Goal: Task Accomplishment & Management: Manage account settings

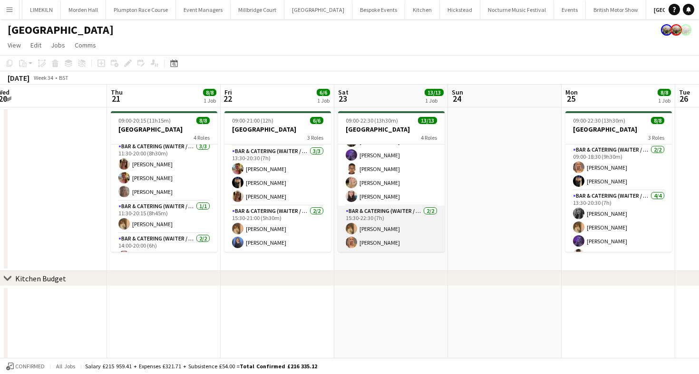
scroll to position [0, 232]
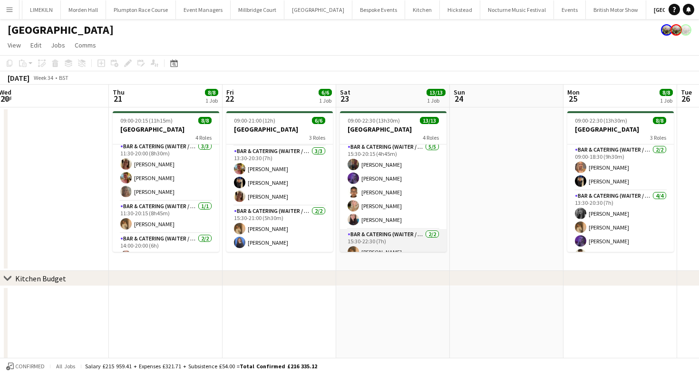
click at [383, 208] on app-card-role "Bar & Catering (Waiter / waitress) [DATE] 15:30-20:15 (4h45m) [PERSON_NAME] [PE…" at bounding box center [393, 186] width 107 height 88
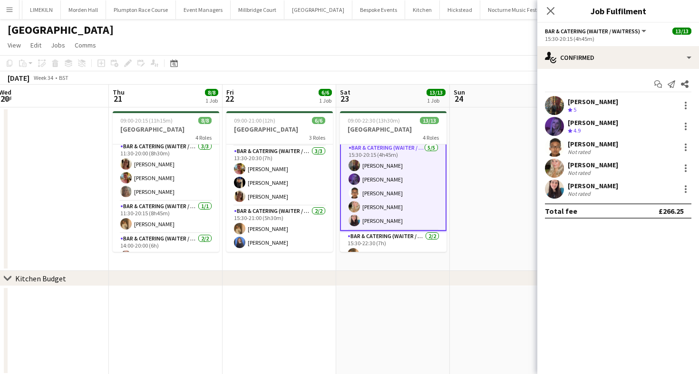
scroll to position [124, 0]
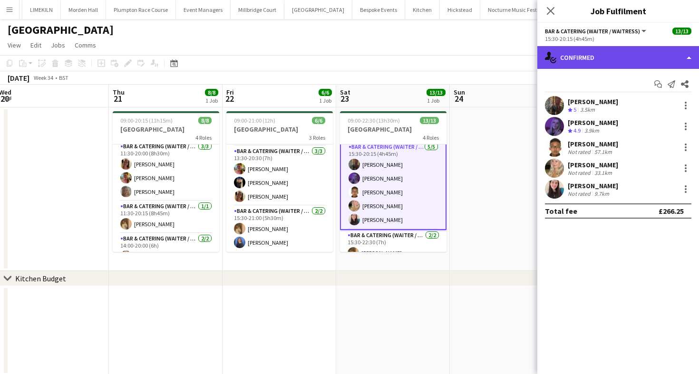
click at [561, 64] on div "single-neutral-actions-check-2 Confirmed" at bounding box center [618, 57] width 162 height 23
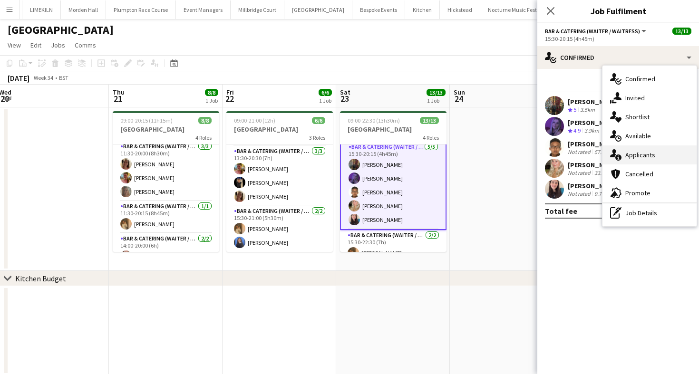
click at [623, 157] on div "single-neutral-actions-information Applicants" at bounding box center [650, 155] width 94 height 19
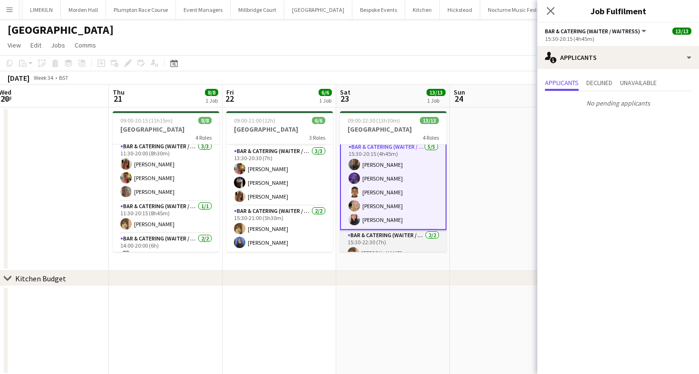
click at [428, 238] on app-card-role "Bar & Catering (Waiter / waitress) [DATE] 15:30-22:30 (7h) [PERSON_NAME] [PERSO…" at bounding box center [393, 253] width 107 height 46
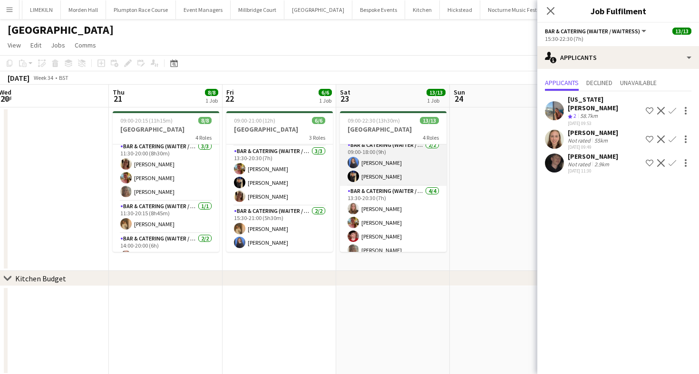
click at [406, 171] on app-card-role "Bar & Catering (Waiter / waitress) [DATE] 09:00-18:00 (9h) Poppy [PERSON_NAME]" at bounding box center [393, 163] width 107 height 46
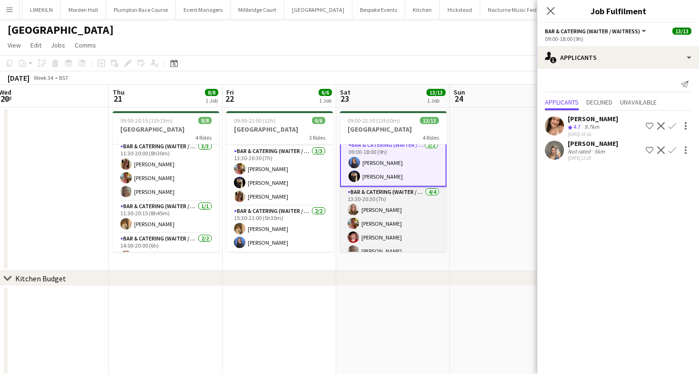
scroll to position [0, 0]
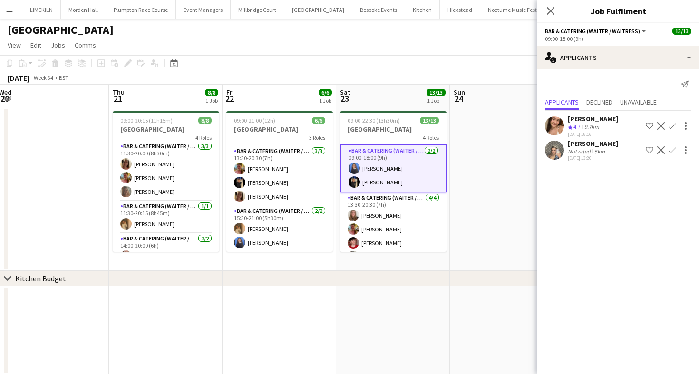
click at [402, 78] on div "[DATE] Week 34 • BST" at bounding box center [349, 77] width 699 height 13
